Goal: Information Seeking & Learning: Learn about a topic

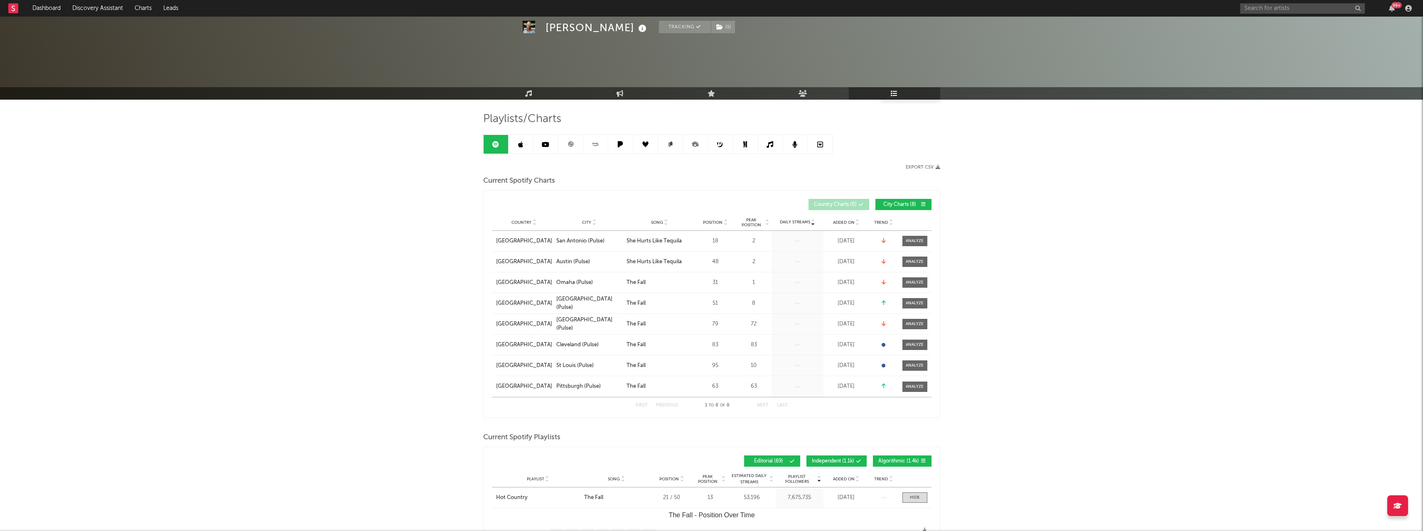
select select "1w"
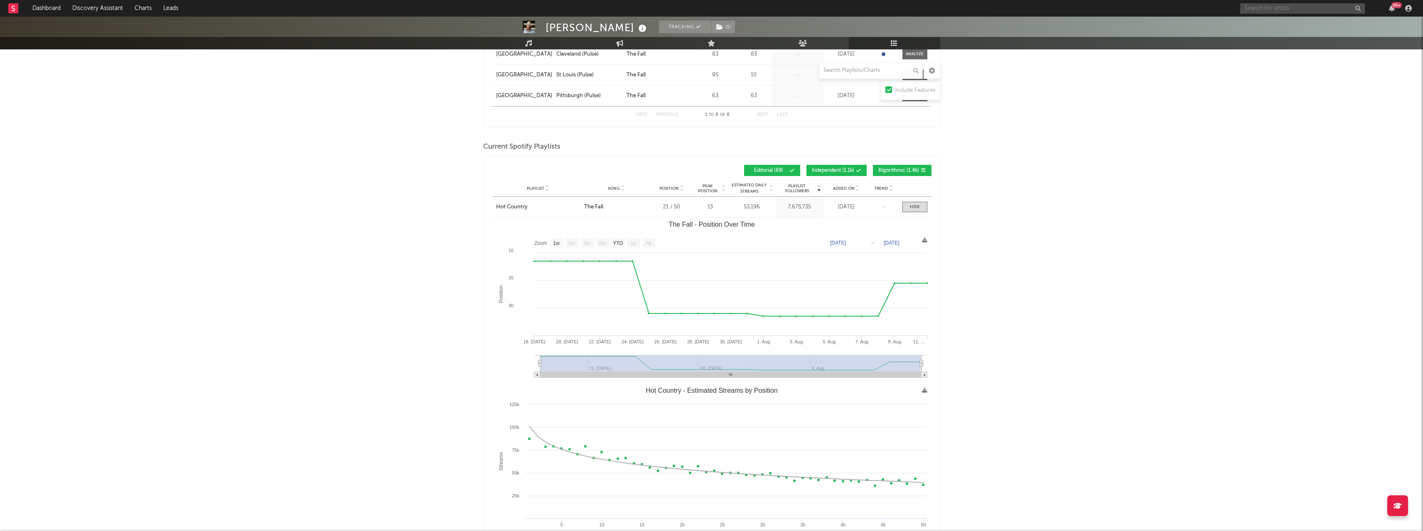
click at [1294, 5] on input "text" at bounding box center [1302, 8] width 125 height 10
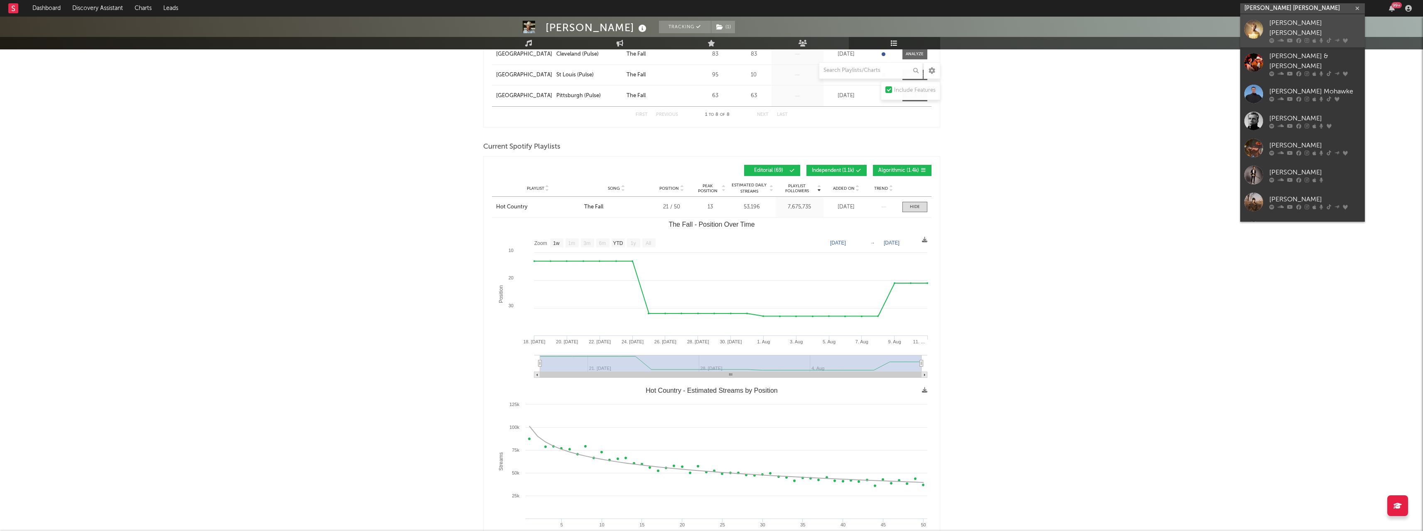
type input "[PERSON_NAME] [PERSON_NAME]"
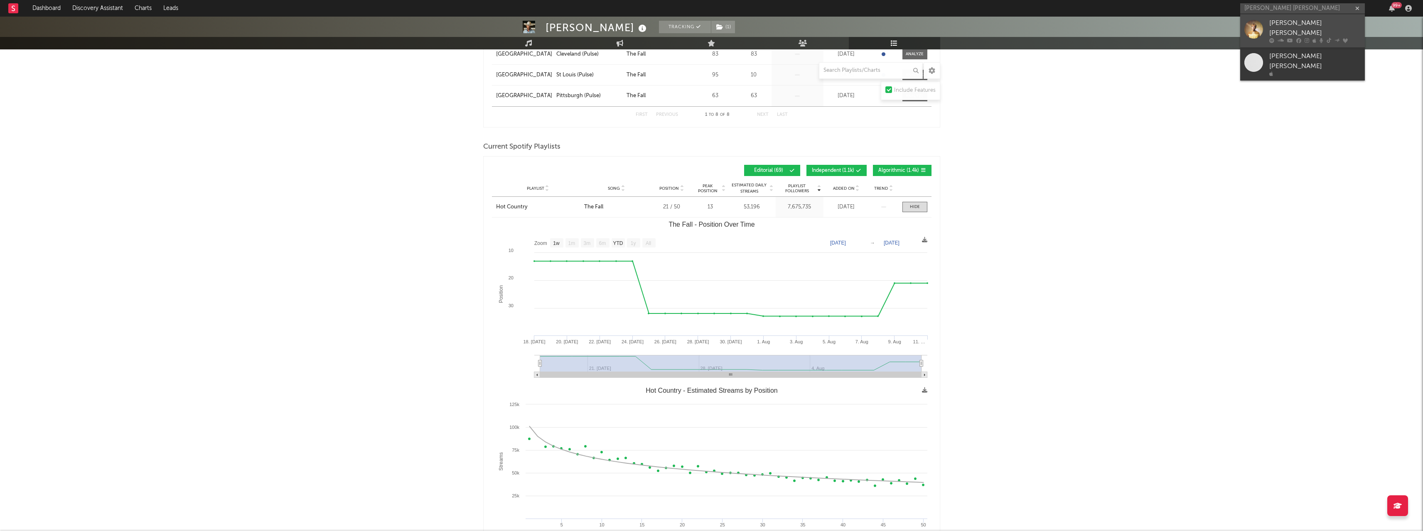
click at [1290, 26] on div "[PERSON_NAME] [PERSON_NAME]" at bounding box center [1314, 28] width 91 height 20
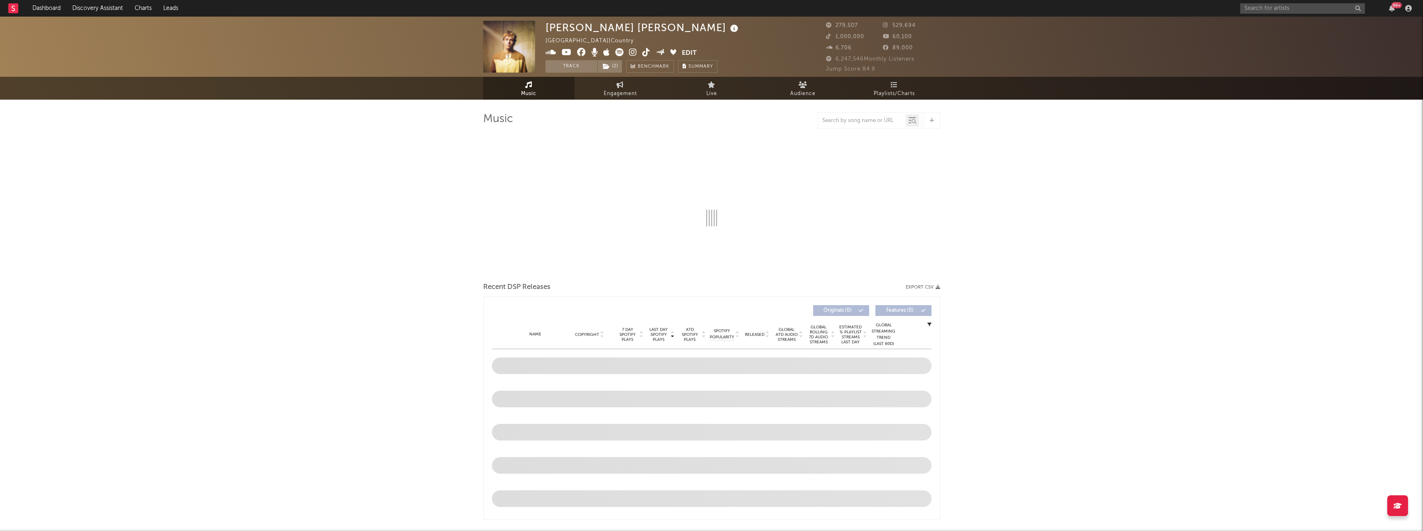
select select "6m"
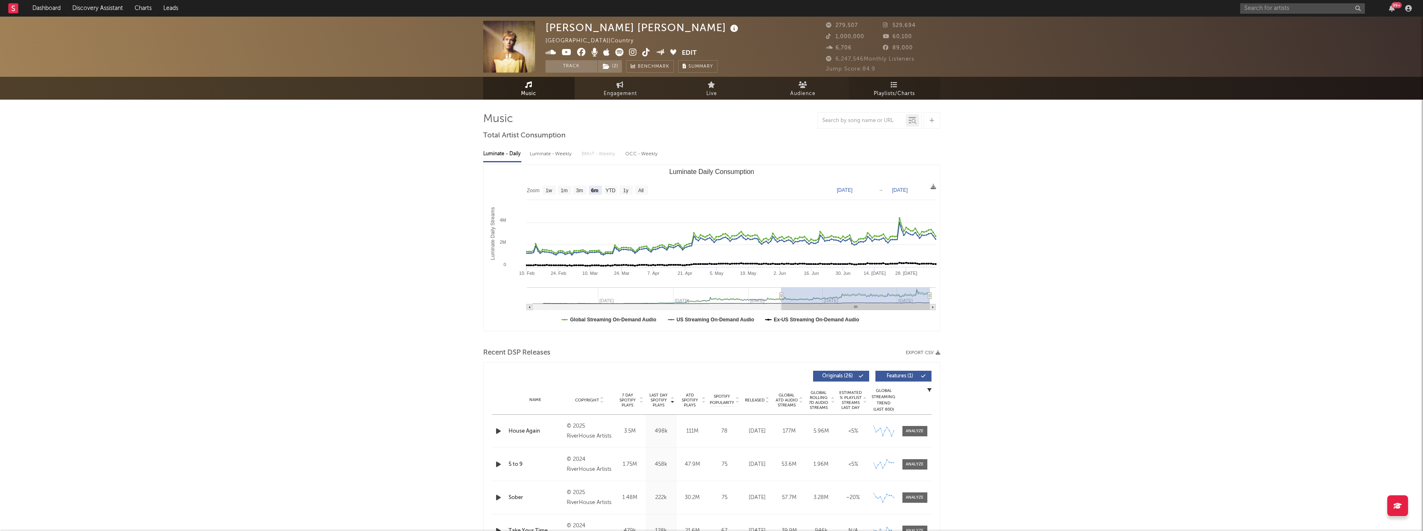
click at [883, 91] on span "Playlists/Charts" at bounding box center [893, 94] width 41 height 10
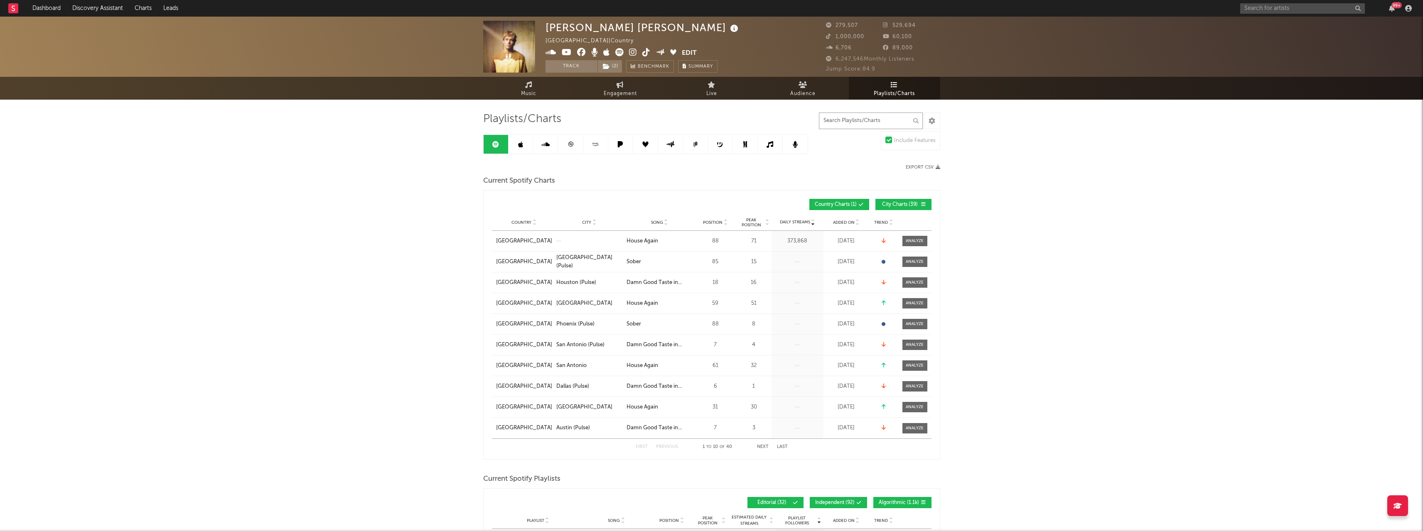
click at [869, 118] on input "text" at bounding box center [871, 121] width 104 height 17
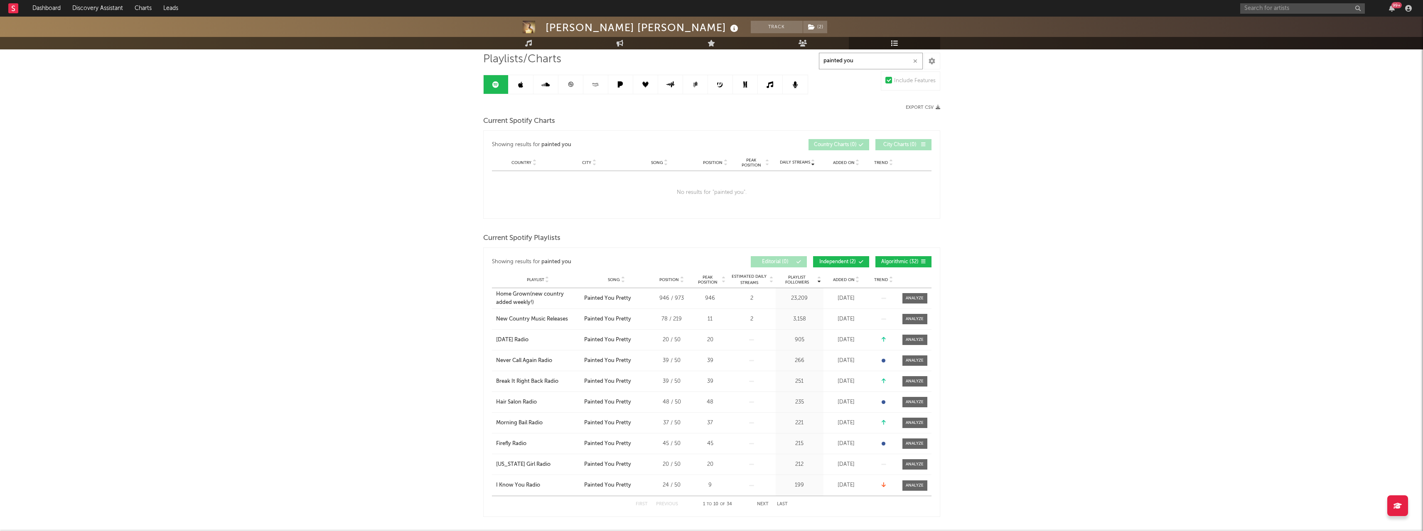
scroll to position [125, 0]
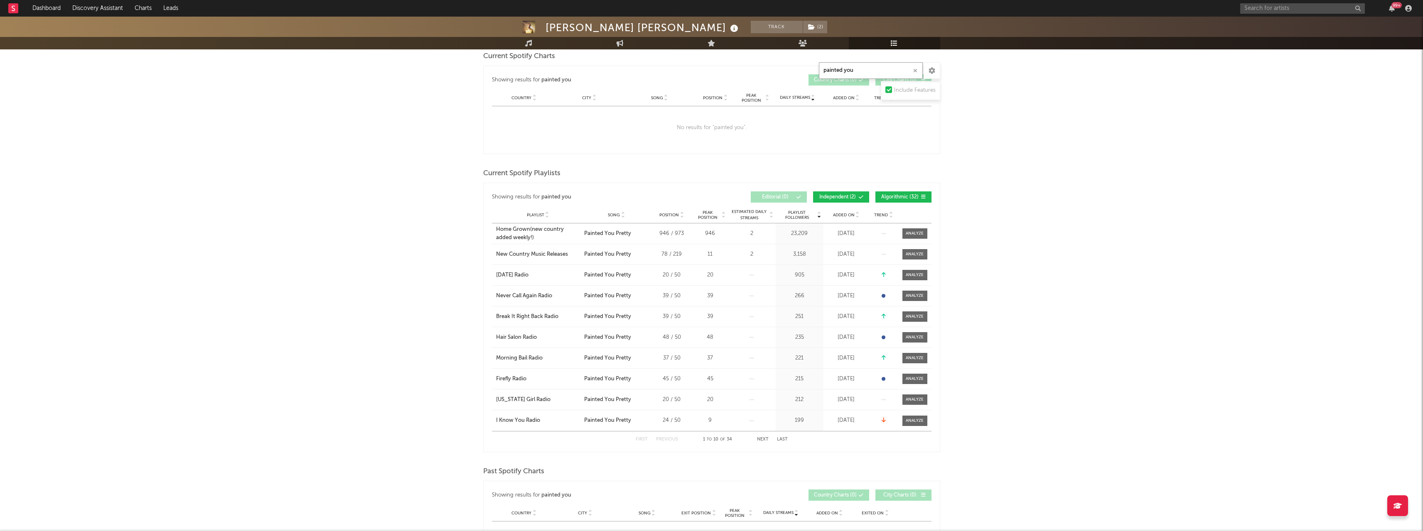
type input "painted you"
click at [857, 217] on icon at bounding box center [857, 216] width 4 height 3
click at [858, 217] on icon at bounding box center [857, 216] width 4 height 3
click at [764, 441] on button "Next" at bounding box center [763, 439] width 12 height 5
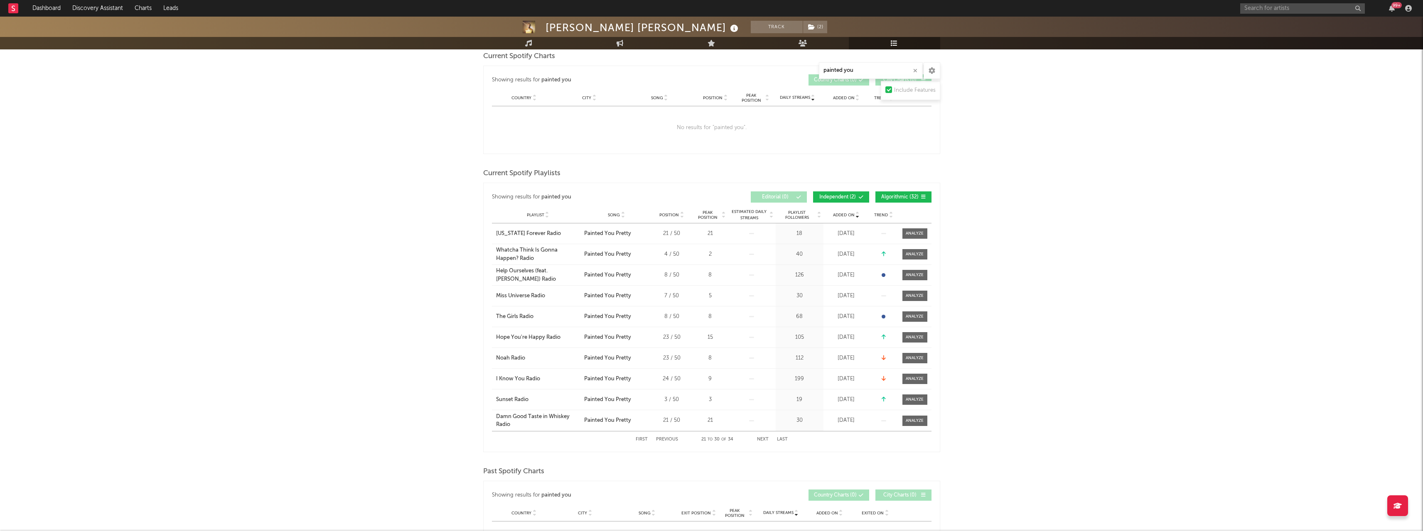
click at [764, 441] on button "Next" at bounding box center [763, 439] width 12 height 5
